Goal: Find specific page/section: Find specific page/section

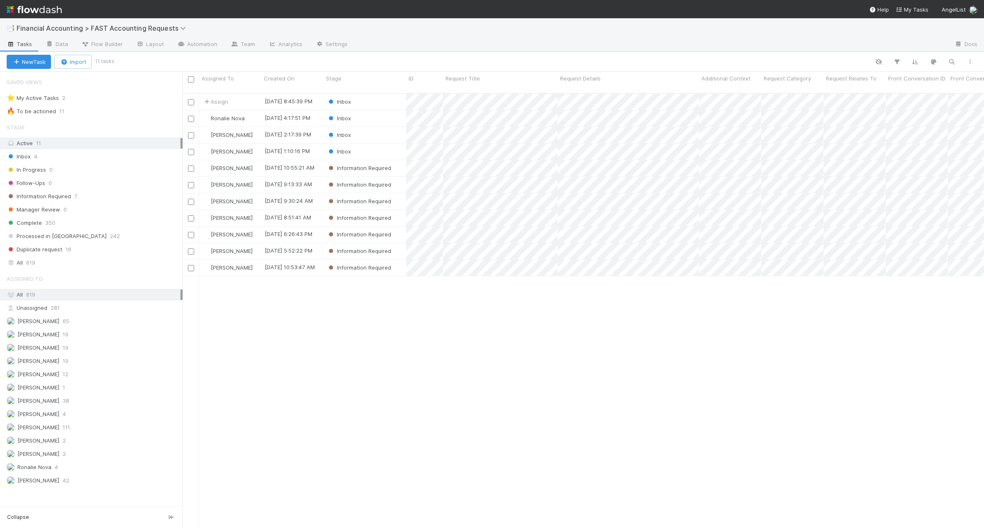
scroll to position [435, 795]
